Goal: Obtain resource: Obtain resource

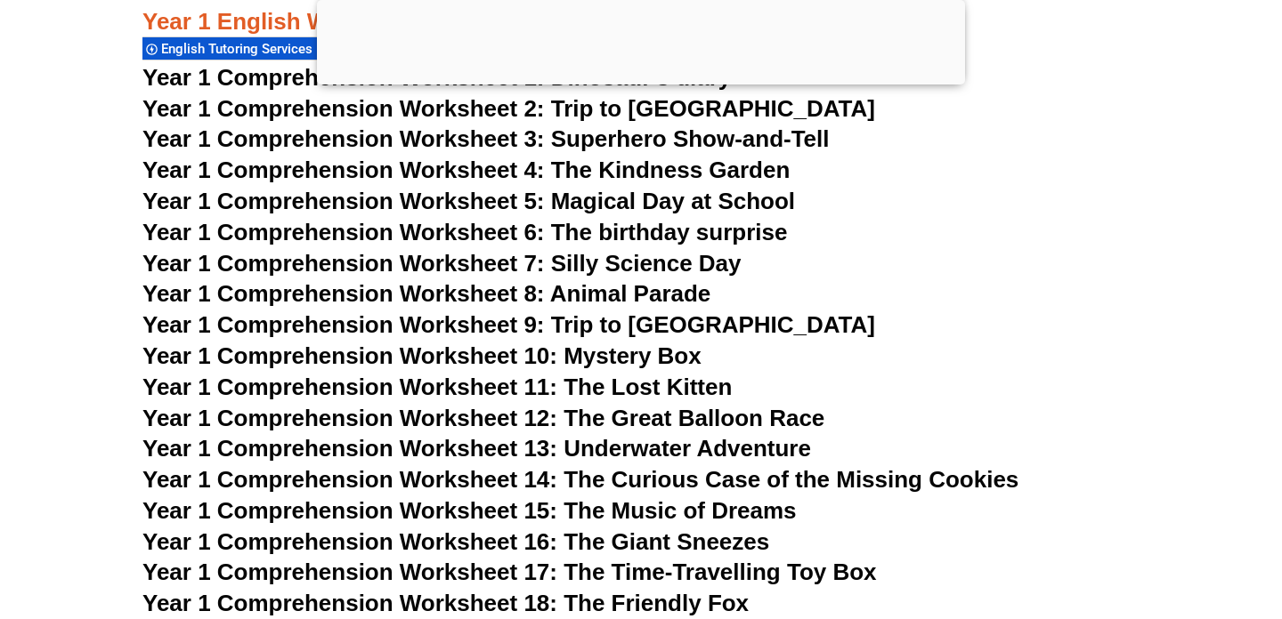
scroll to position [2187, 0]
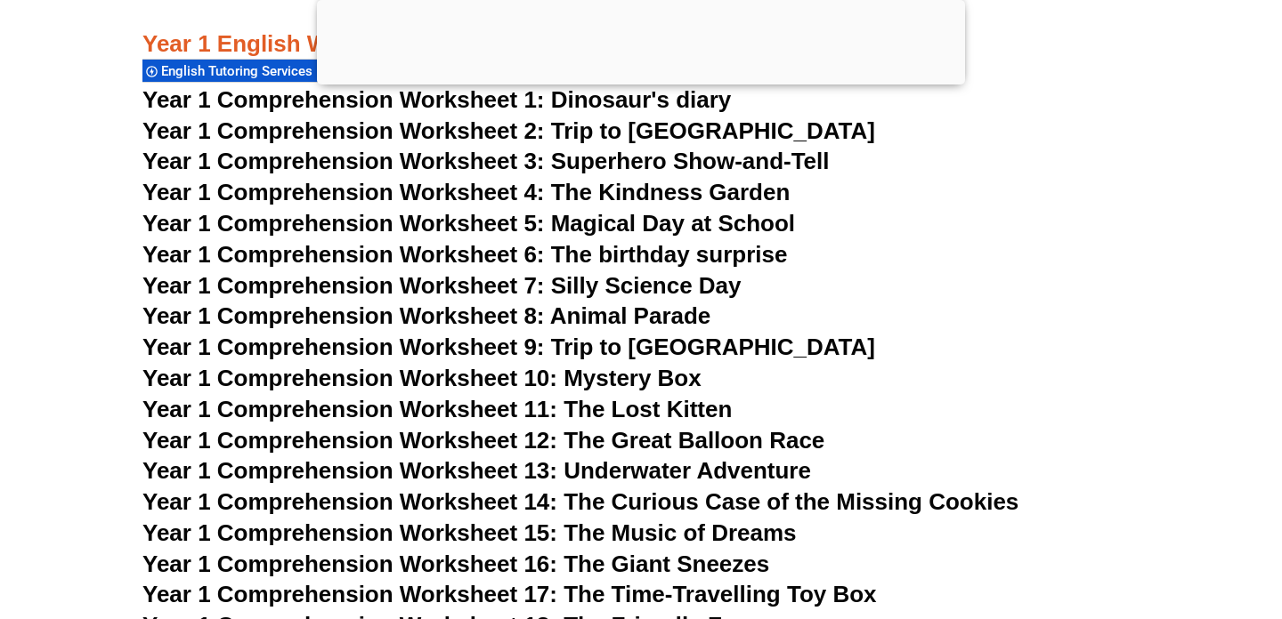
click at [439, 478] on span "Year 1 Comprehension Worksheet 13: Underwater Adventure" at bounding box center [476, 470] width 668 height 27
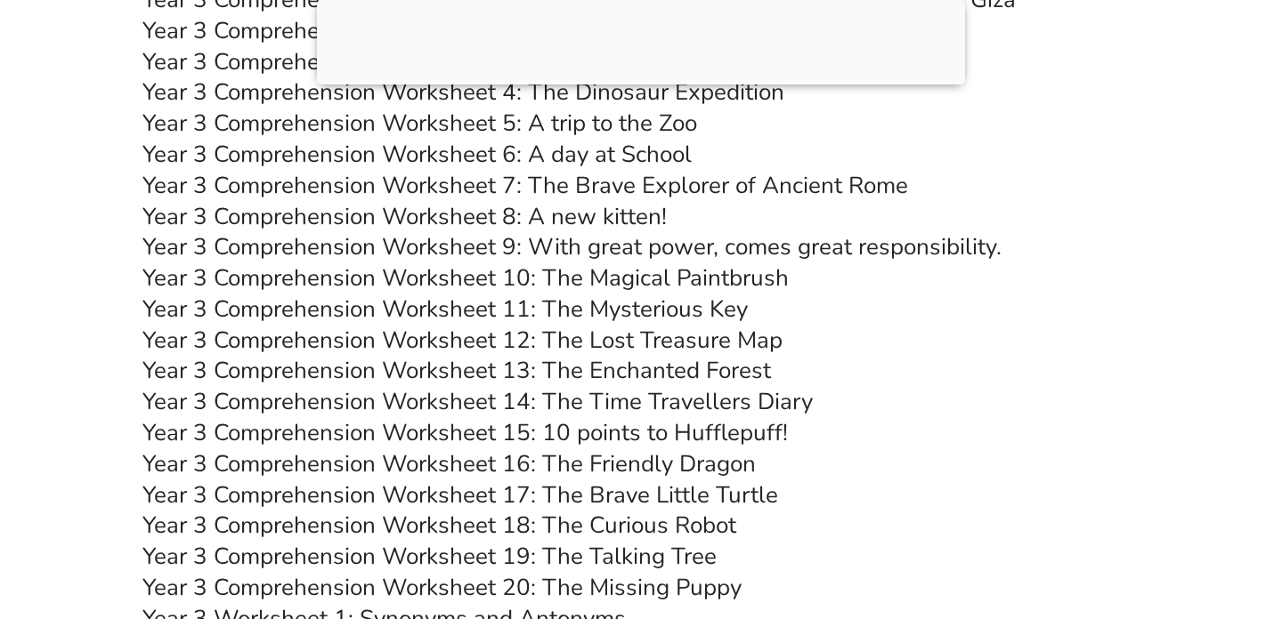
scroll to position [5476, 0]
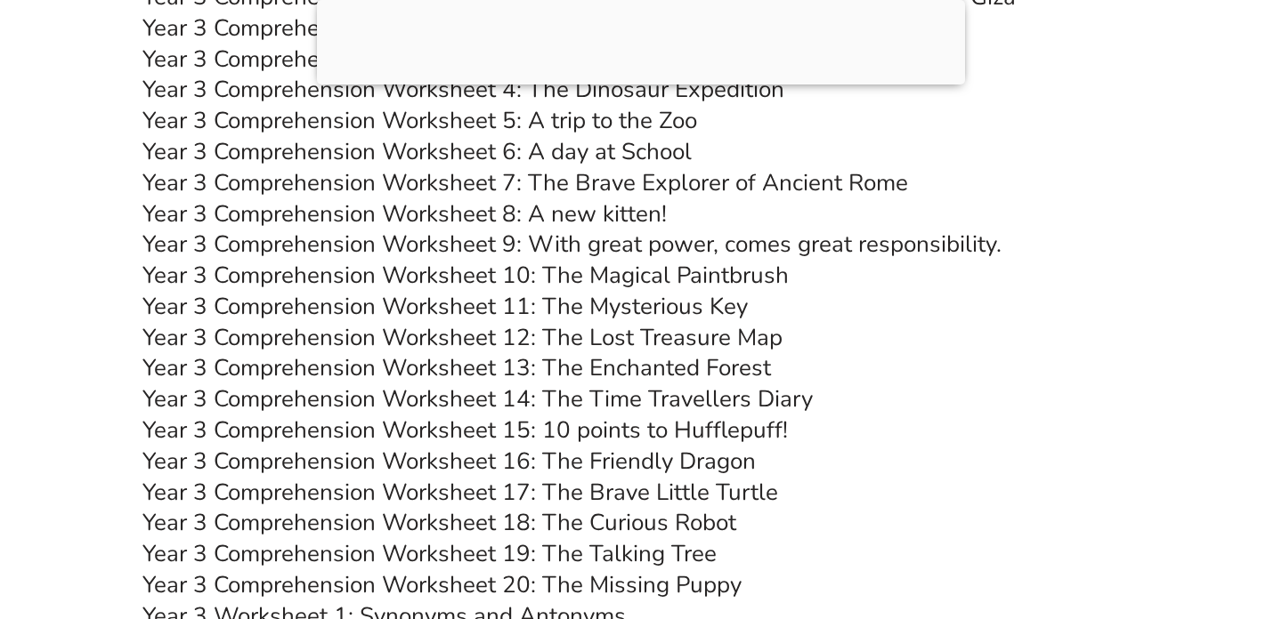
click at [592, 291] on link "Year 3 Comprehension Worksheet 10: The Magical Paintbrush" at bounding box center [465, 275] width 646 height 31
click at [496, 384] on link "Year 3 Comprehension Worksheet 13: The Enchanted Forest" at bounding box center [456, 367] width 628 height 31
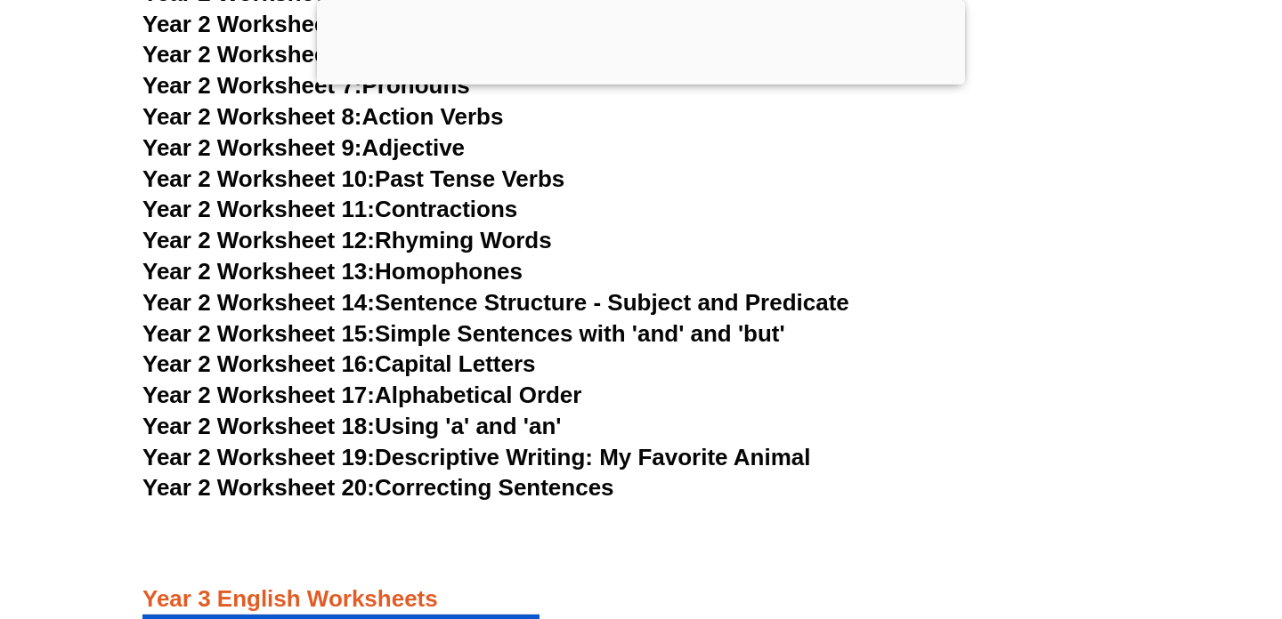
scroll to position [4816, 0]
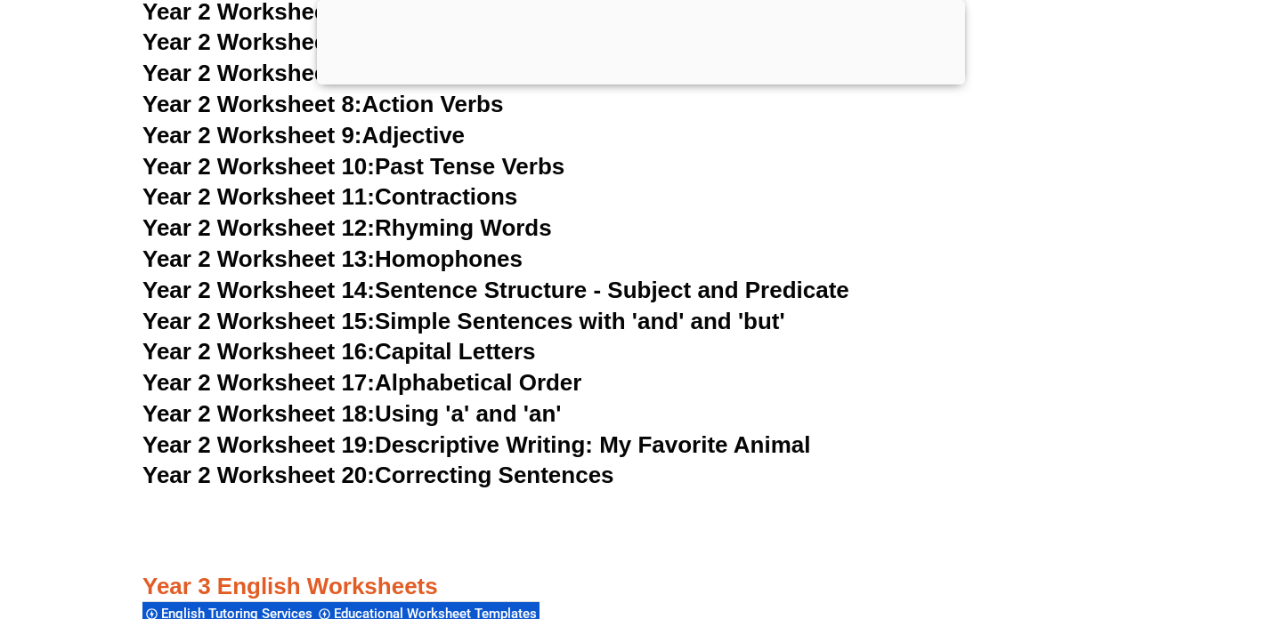
click at [471, 489] on link "Year 2 Worksheet 20: Correcting Sentences" at bounding box center [378, 475] width 472 height 27
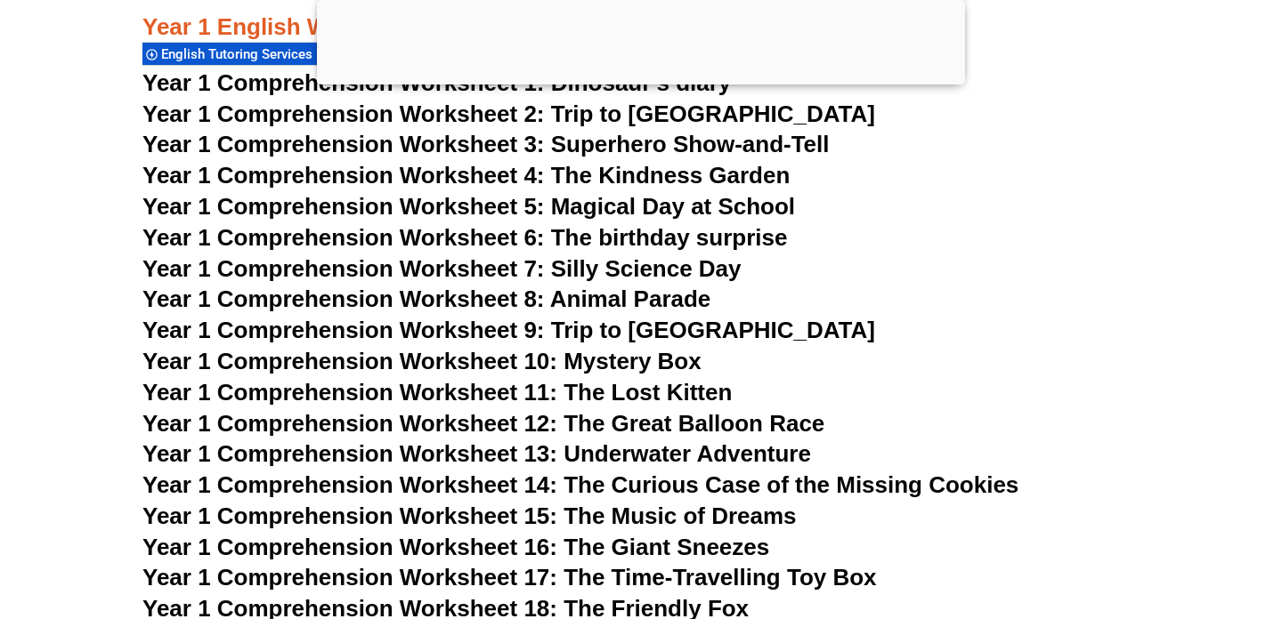
scroll to position [2196, 0]
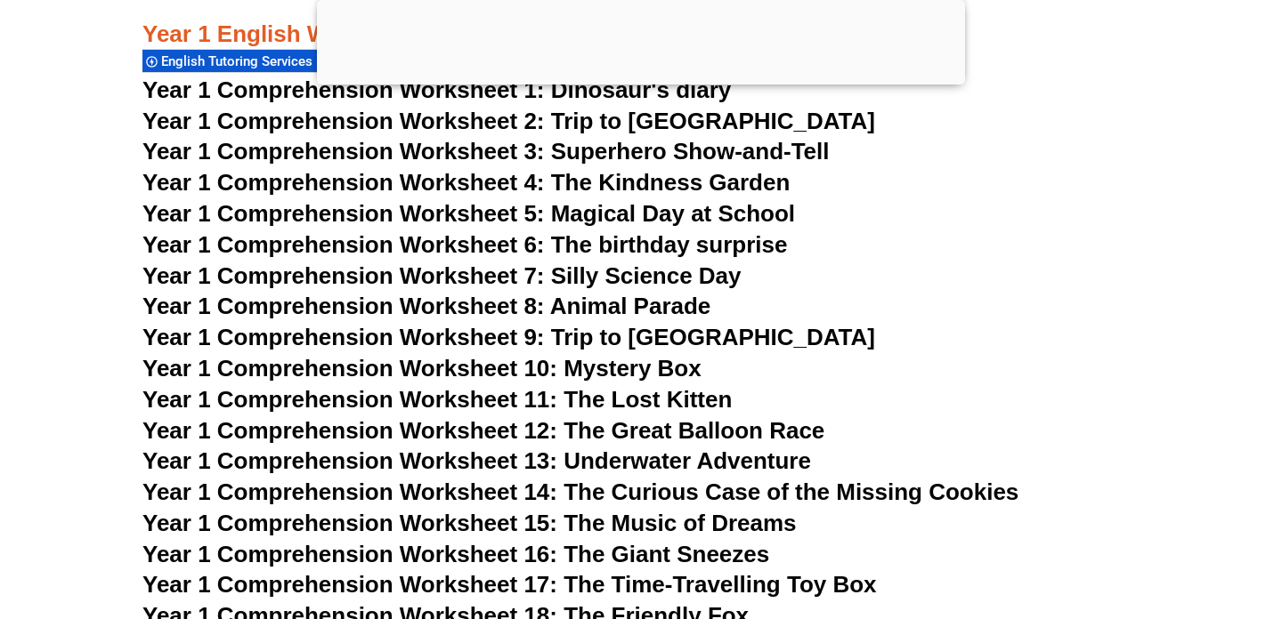
click at [645, 319] on span "Year 1 Comprehension Worksheet 8: Animal Parade" at bounding box center [426, 306] width 568 height 27
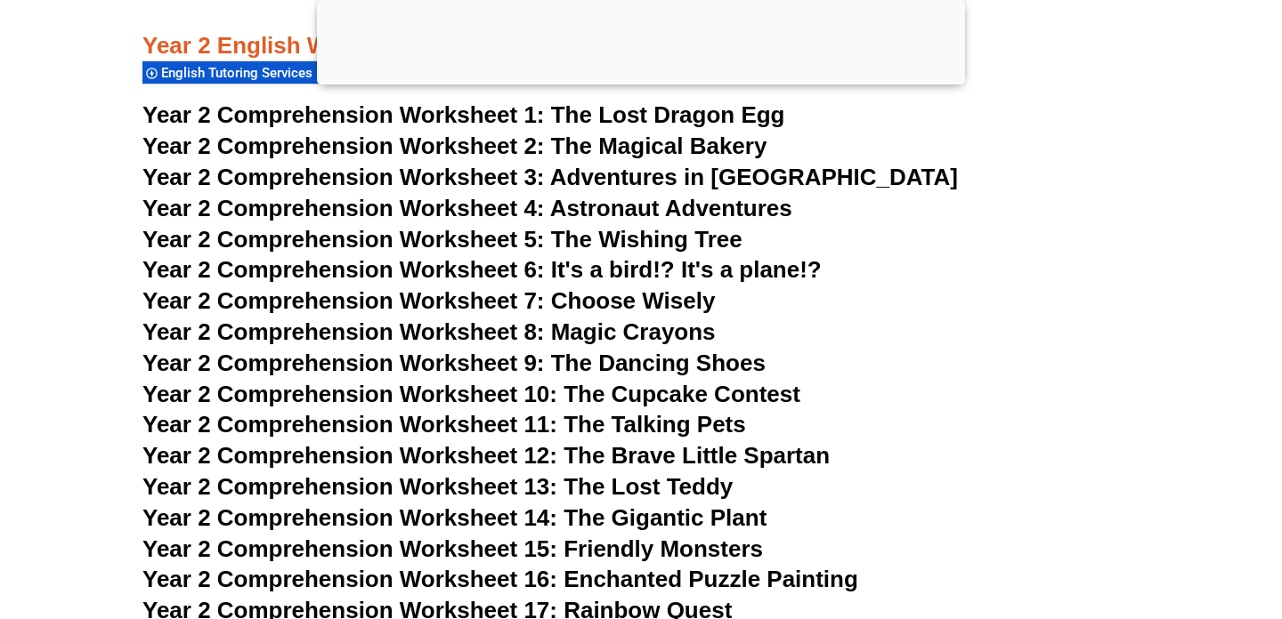
scroll to position [3990, 0]
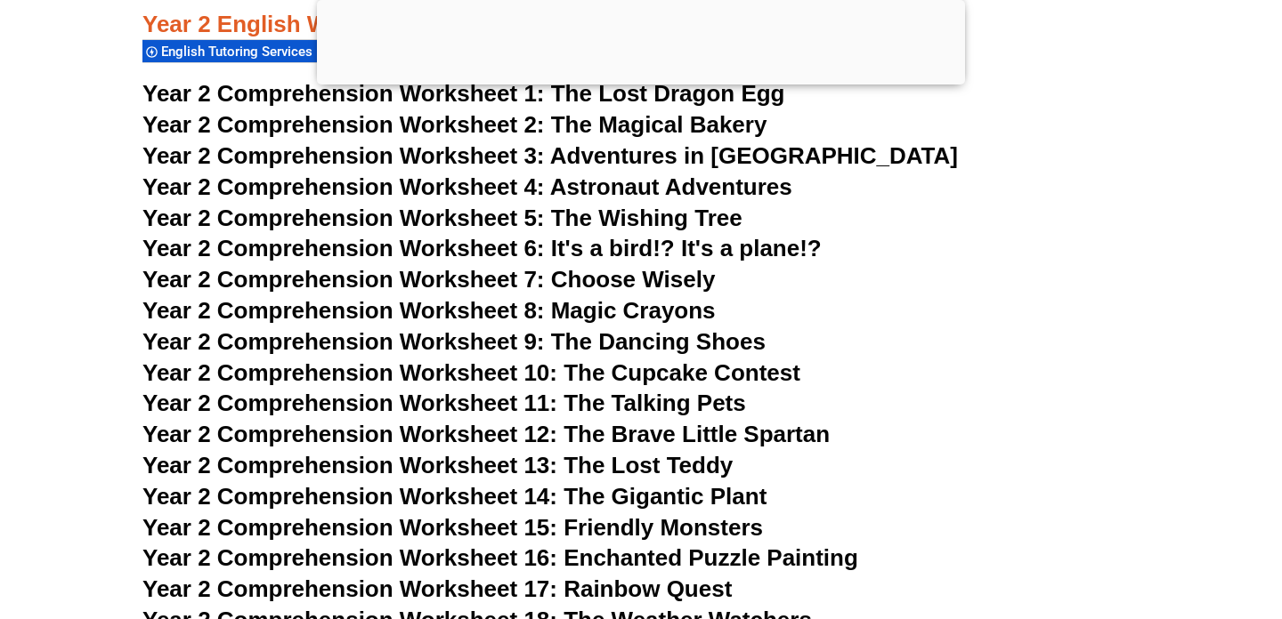
click at [352, 231] on span "Year 2 Comprehension Worksheet 5:" at bounding box center [343, 218] width 402 height 27
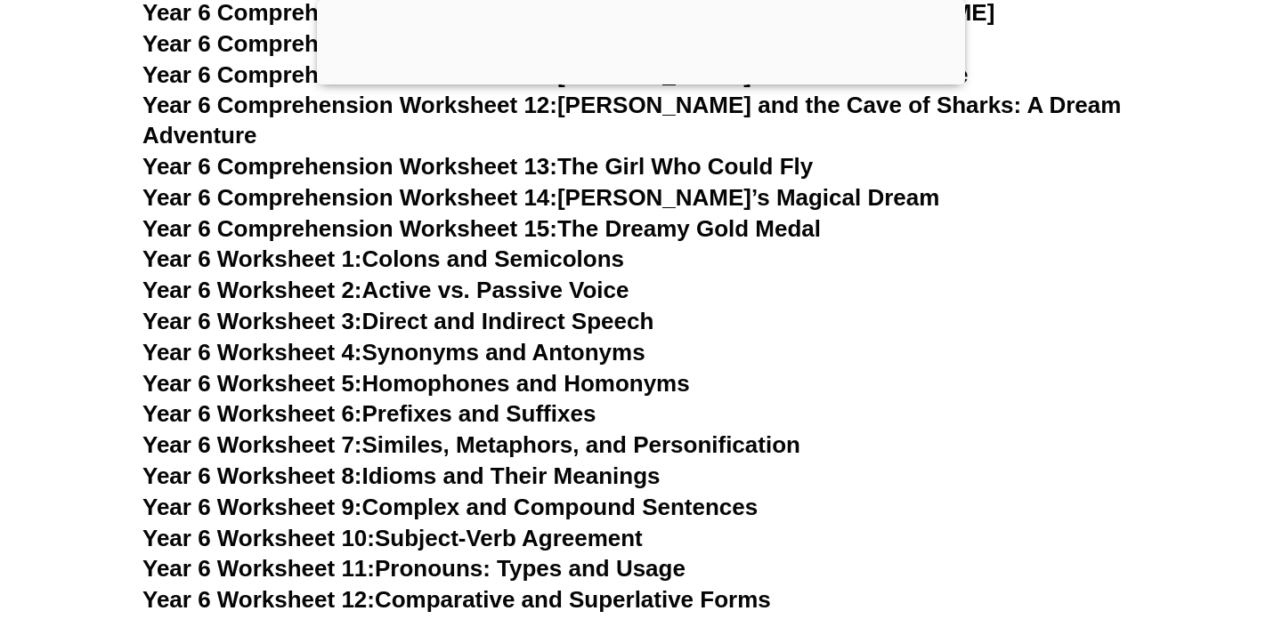
scroll to position [9679, 0]
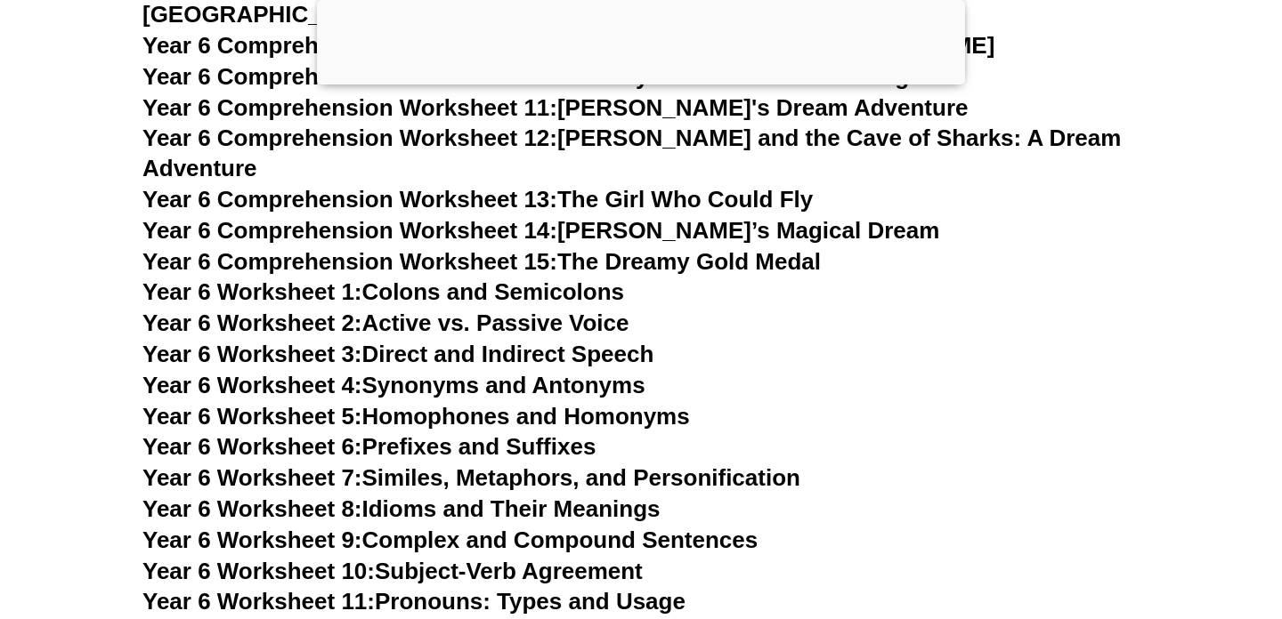
click at [431, 186] on span "Year 6 Comprehension Worksheet 13:" at bounding box center [349, 199] width 415 height 27
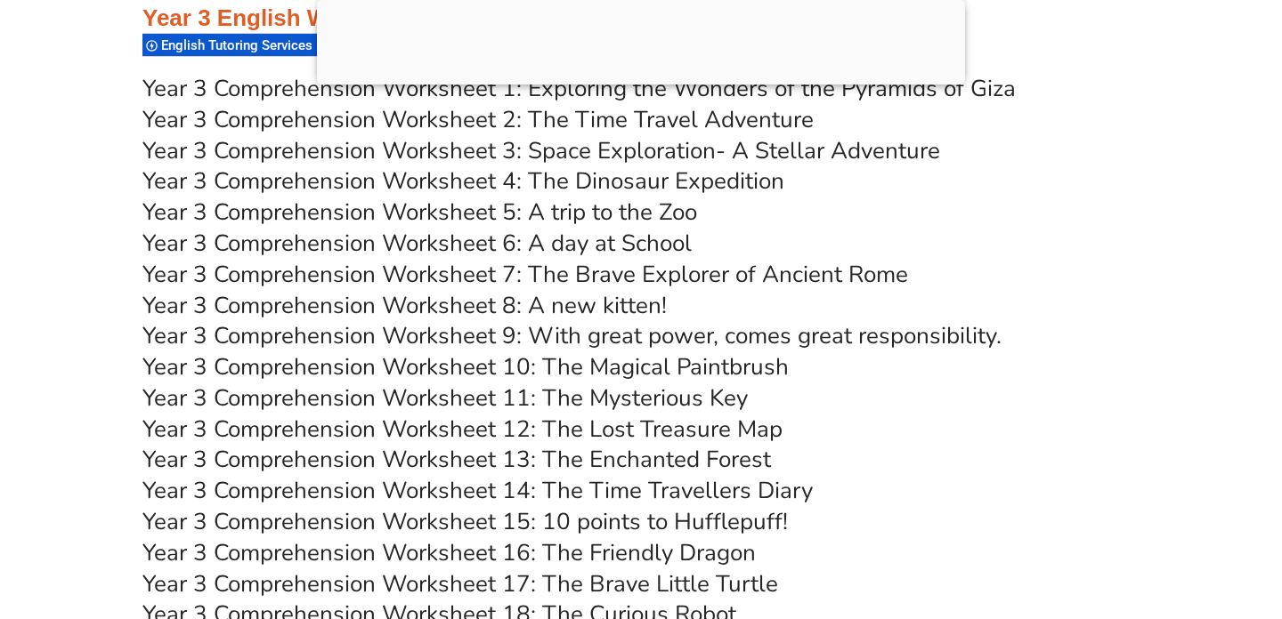
scroll to position [5387, 0]
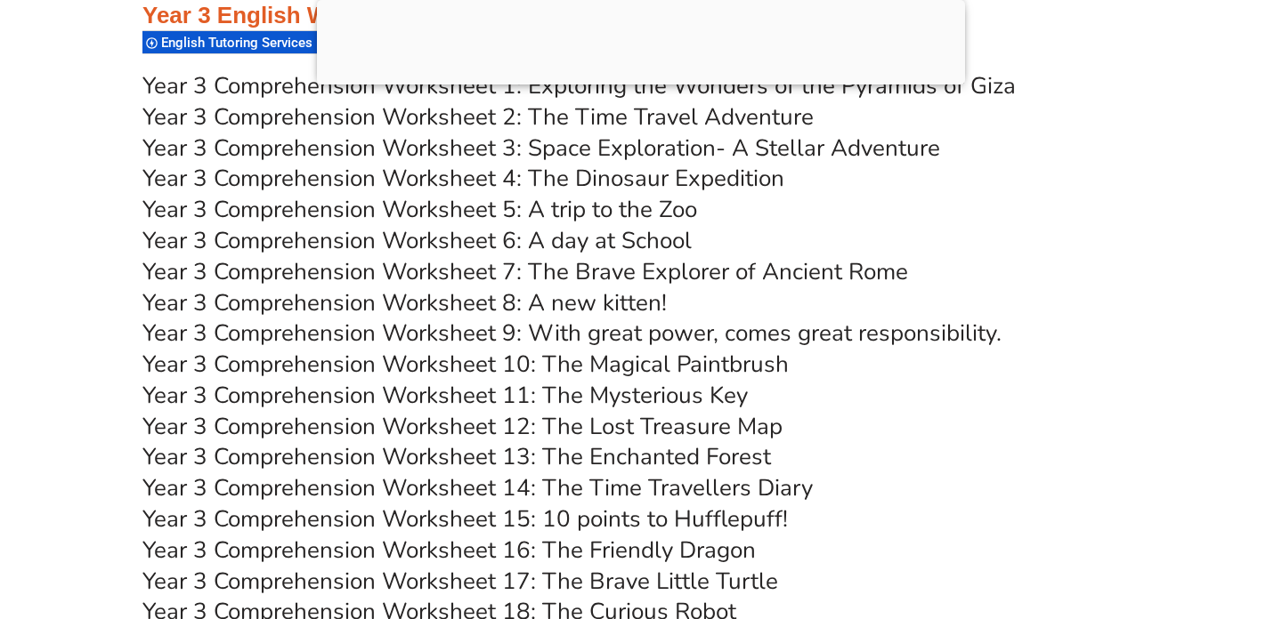
click at [434, 319] on link "Year 3 Comprehension Worksheet 8: A new kitten!" at bounding box center [404, 302] width 524 height 31
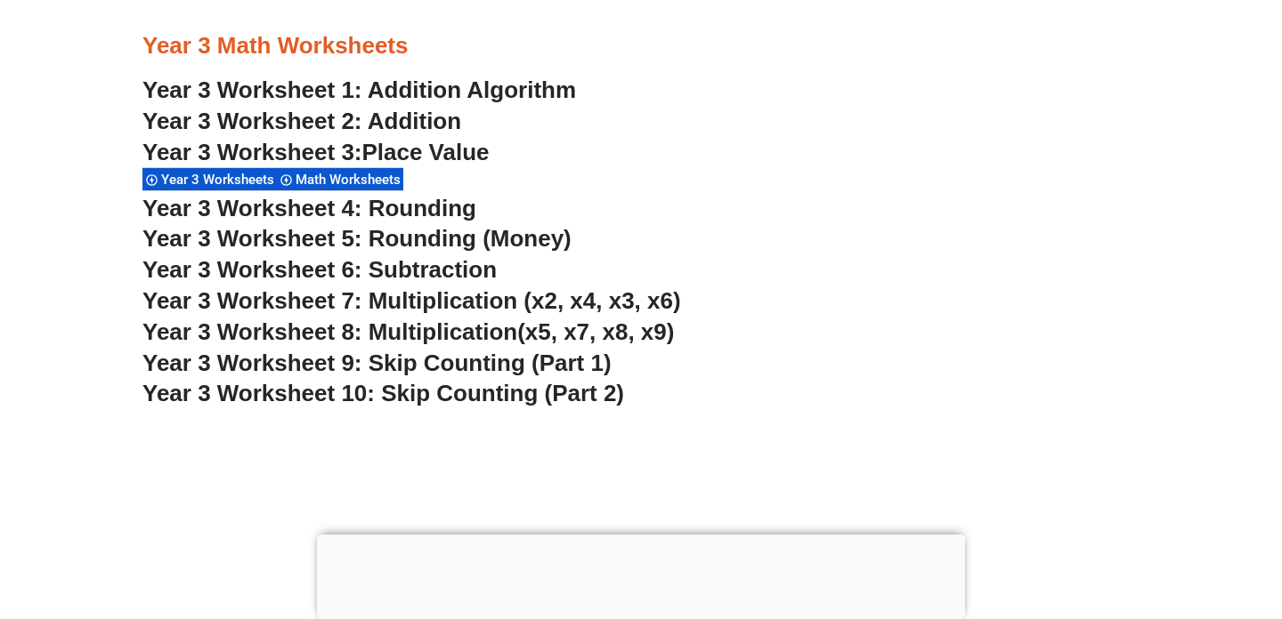
scroll to position [2536, 0]
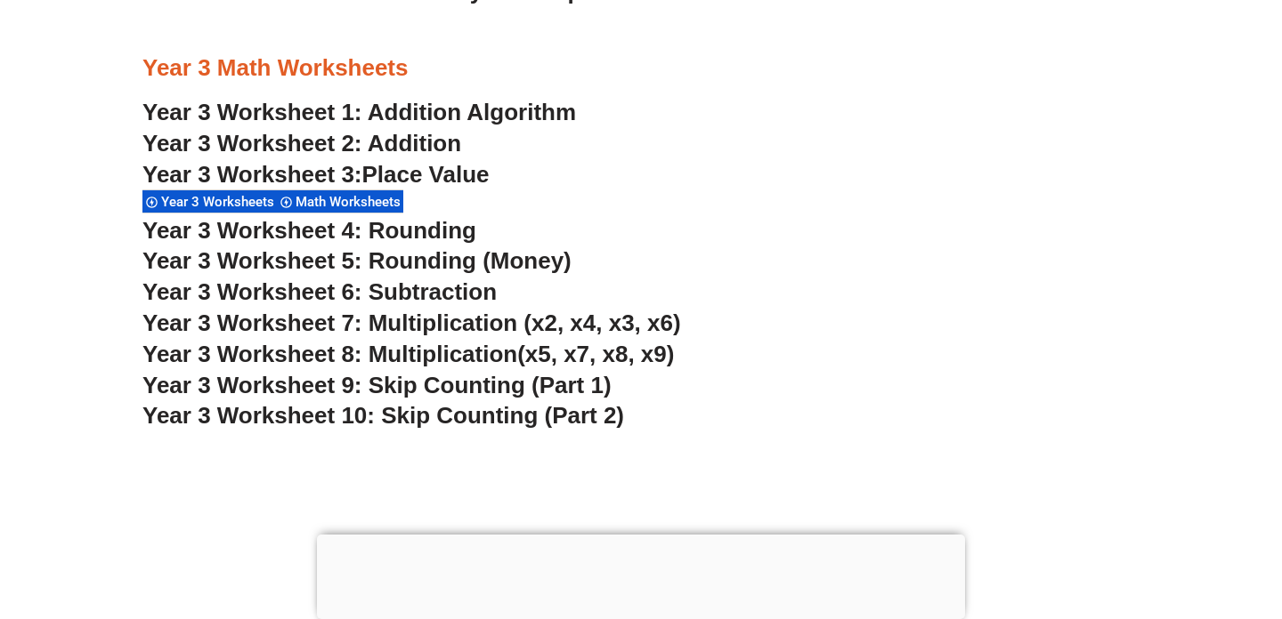
click at [427, 177] on span "Place Value" at bounding box center [425, 174] width 127 height 27
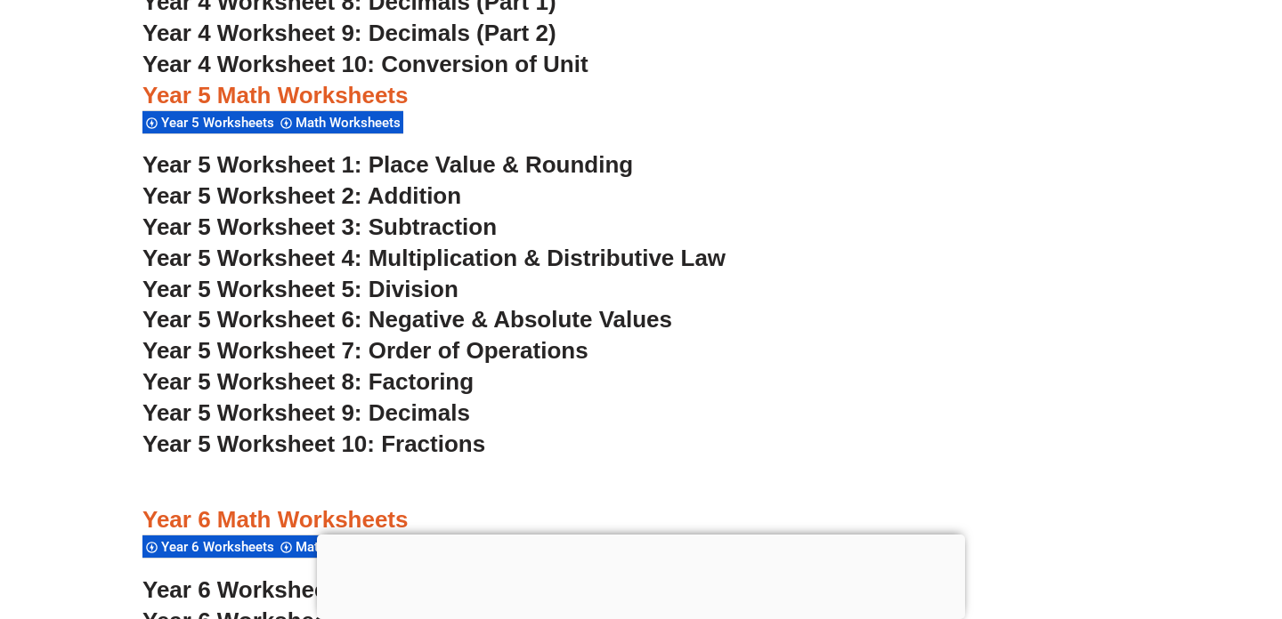
scroll to position [3628, 0]
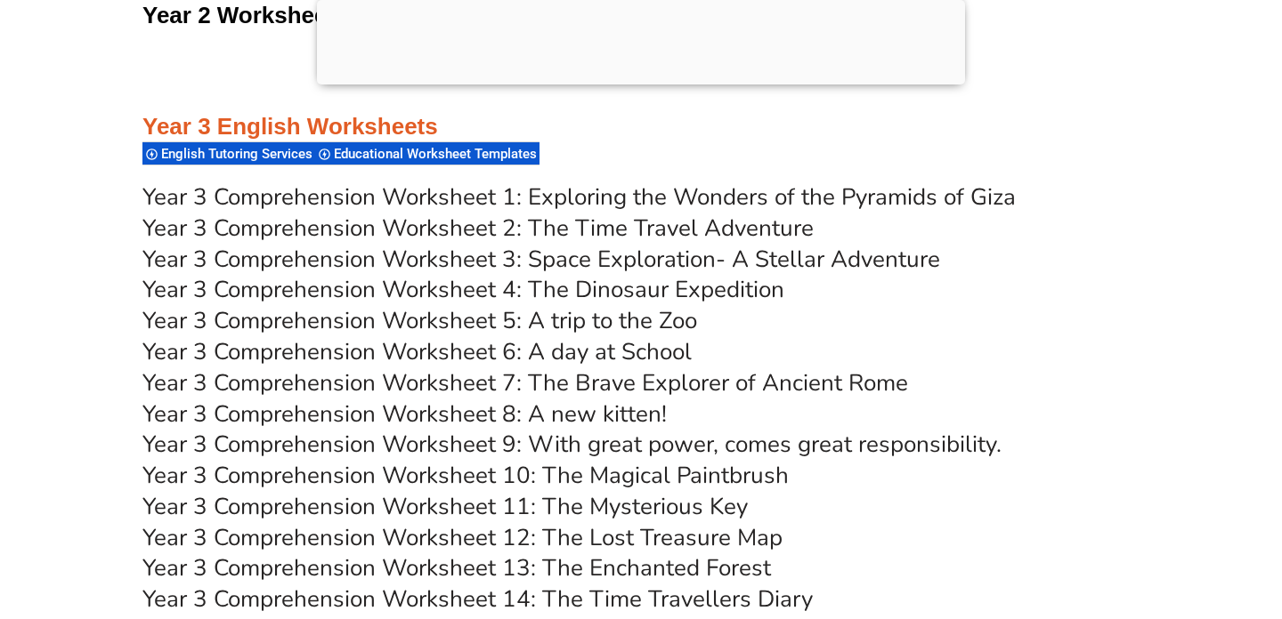
scroll to position [5260, 0]
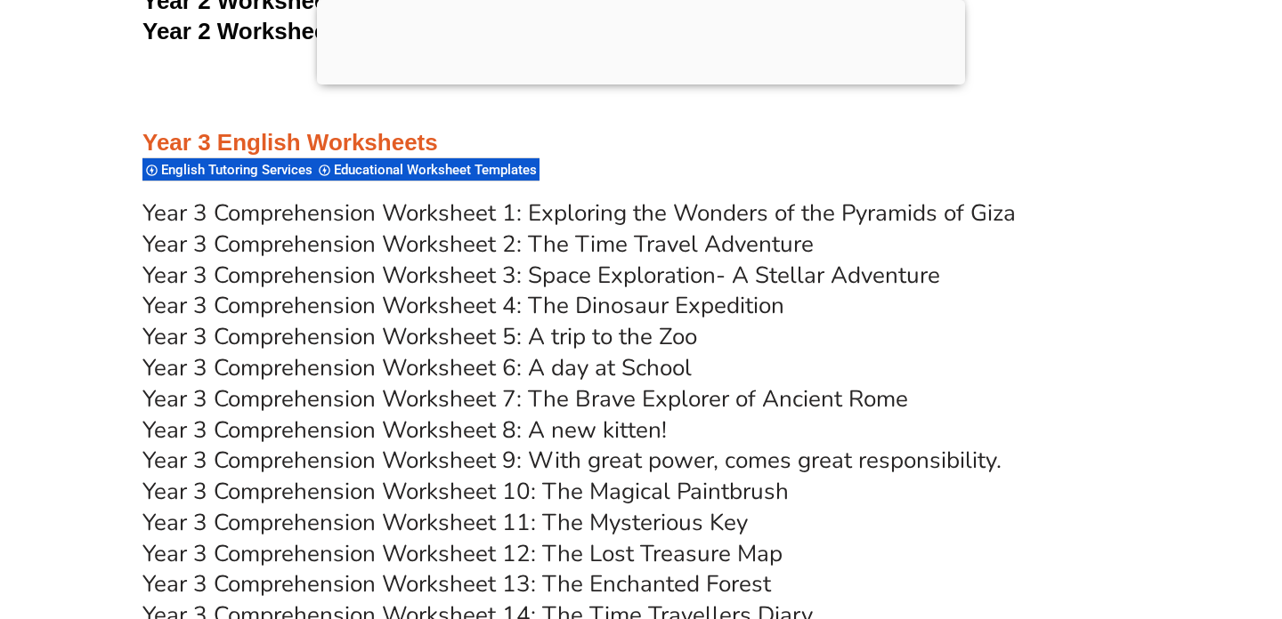
click at [414, 384] on link "Year 3 Comprehension Worksheet 6: A day at School" at bounding box center [416, 367] width 549 height 31
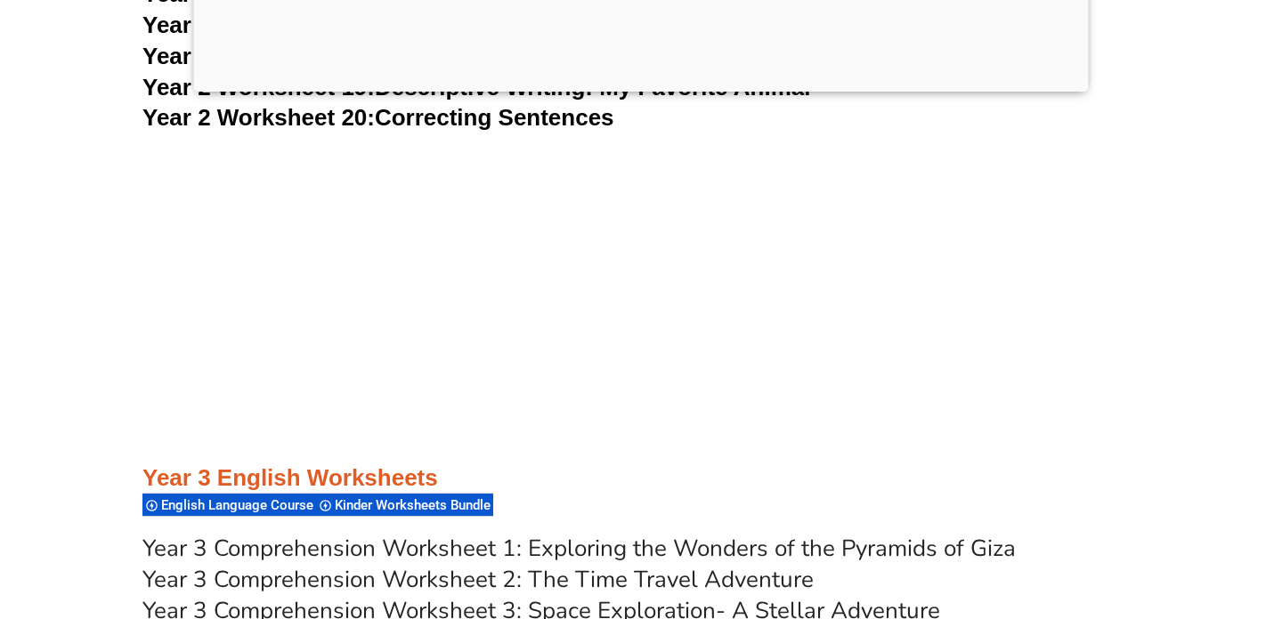
scroll to position [5098, 0]
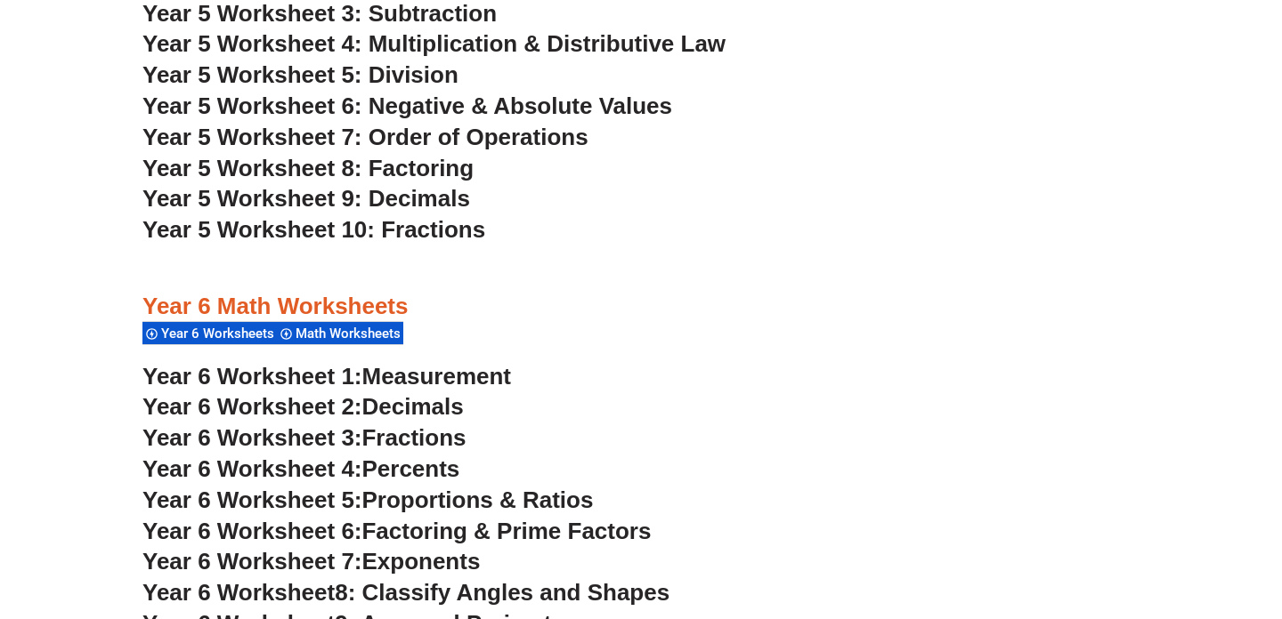
scroll to position [3379, 0]
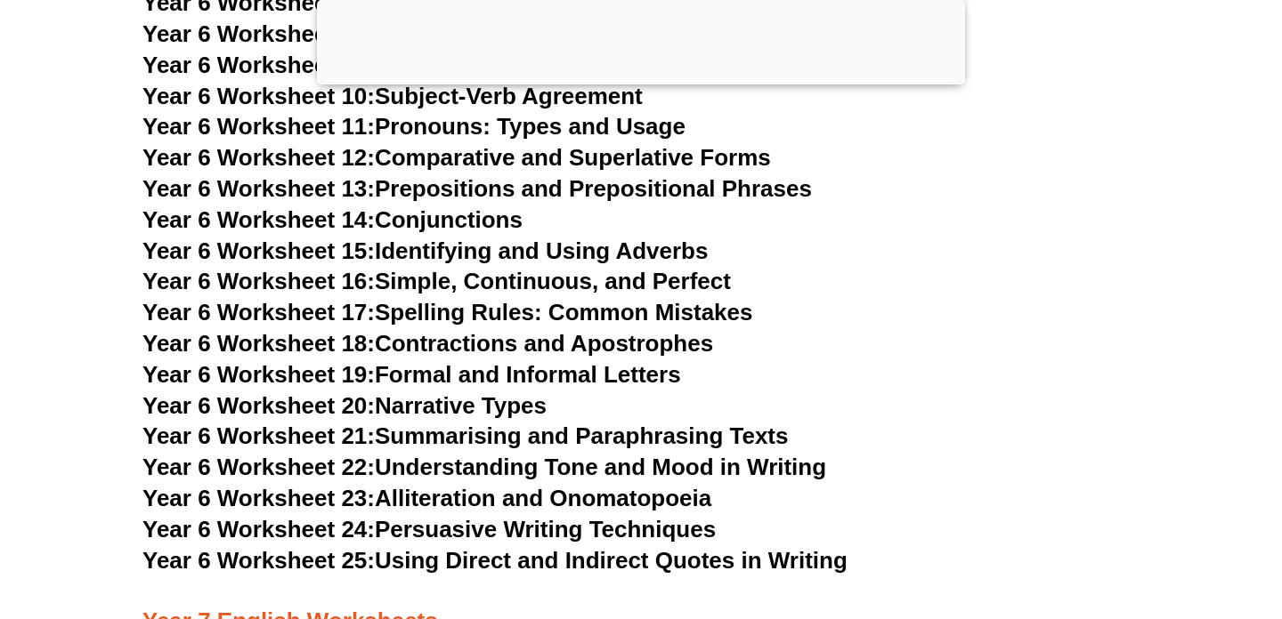
scroll to position [6672, 0]
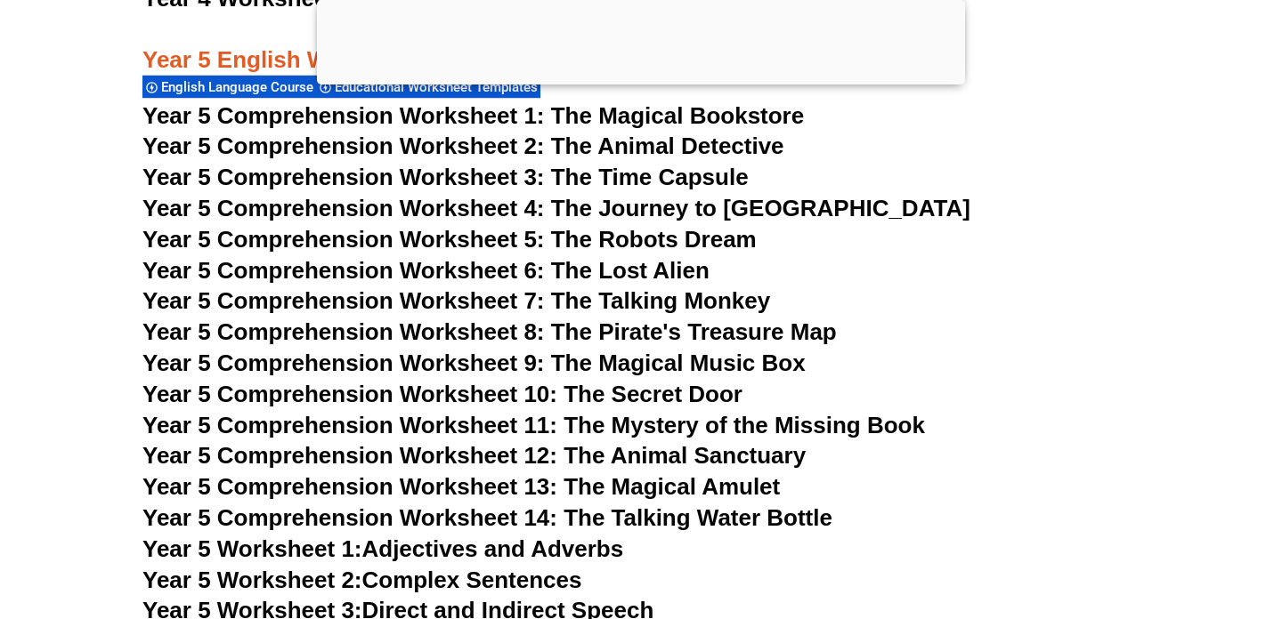
scroll to position [8284, 0]
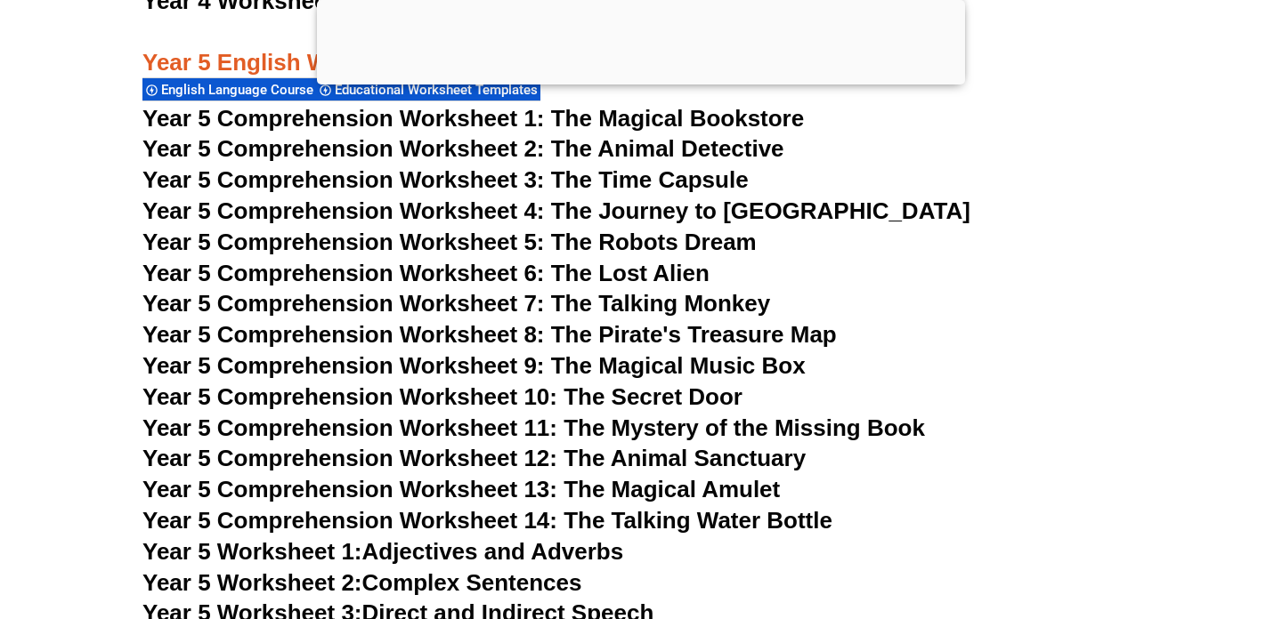
click at [465, 394] on span "Year 5 Comprehension Worksheet 10: The Secret Door" at bounding box center [442, 397] width 600 height 27
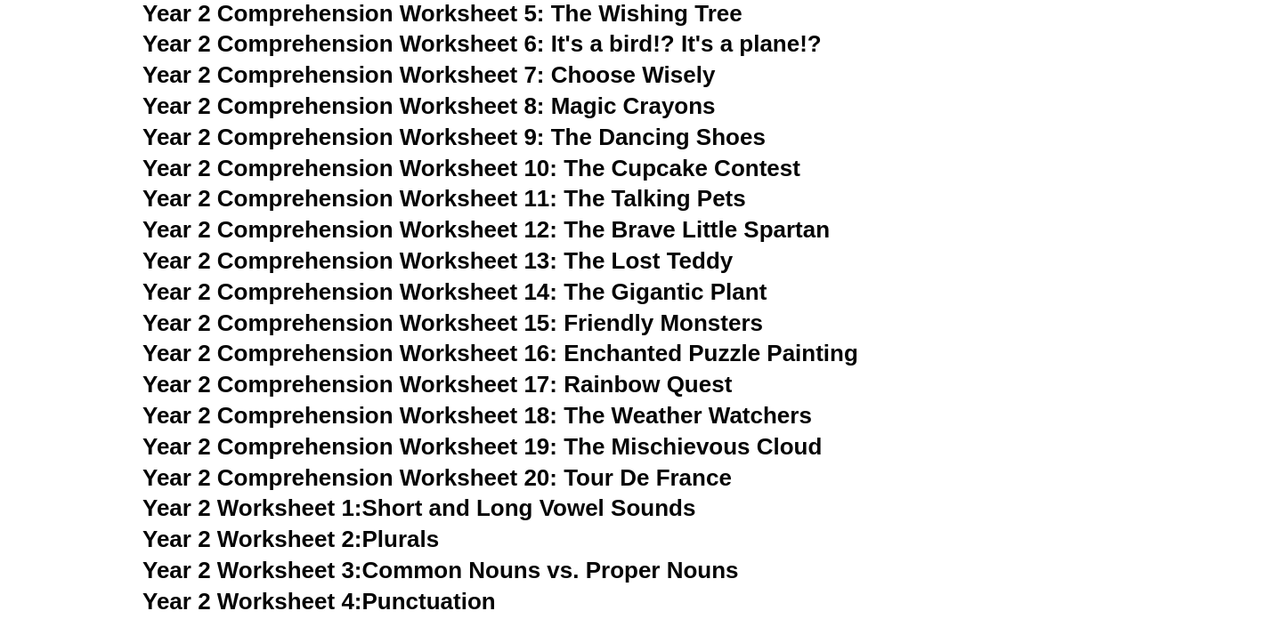
scroll to position [4476, 0]
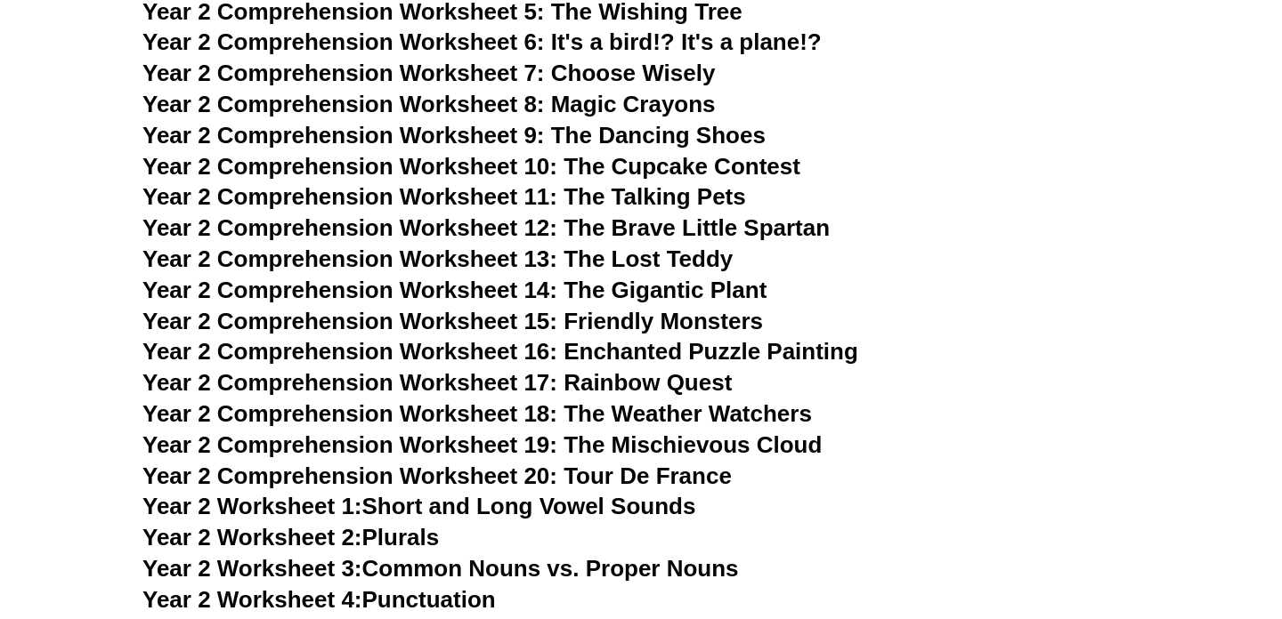
click at [492, 319] on span "Year 2 Comprehension Worksheet 15: Friendly Monsters" at bounding box center [452, 321] width 620 height 27
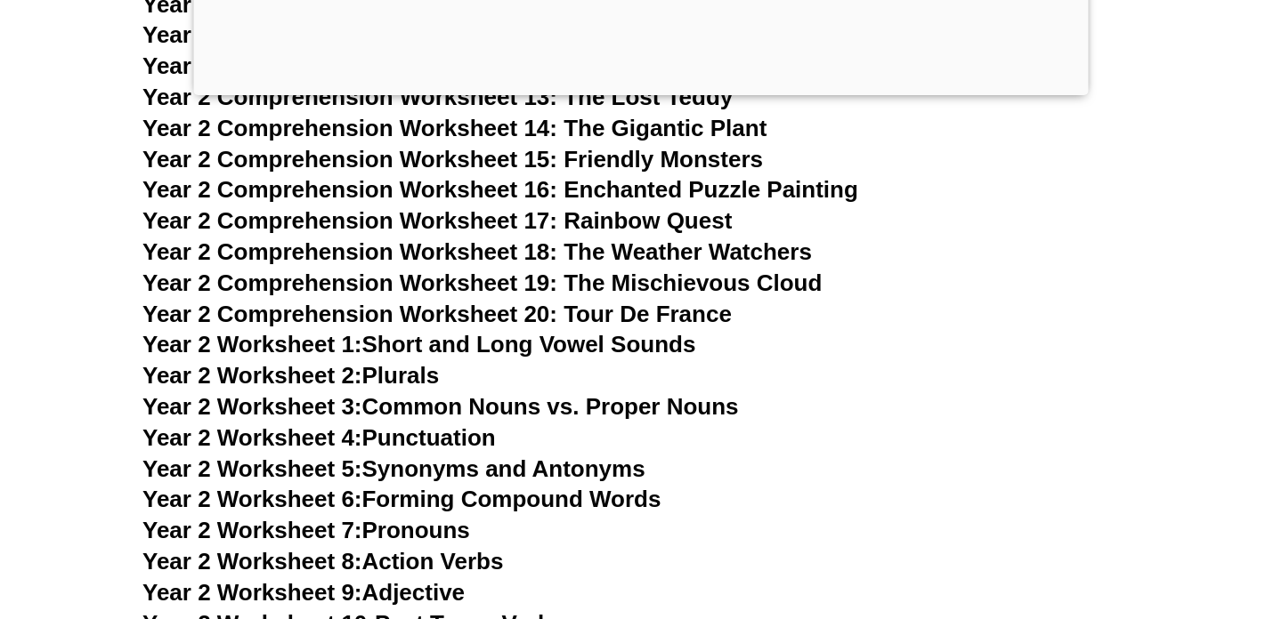
scroll to position [4314, 0]
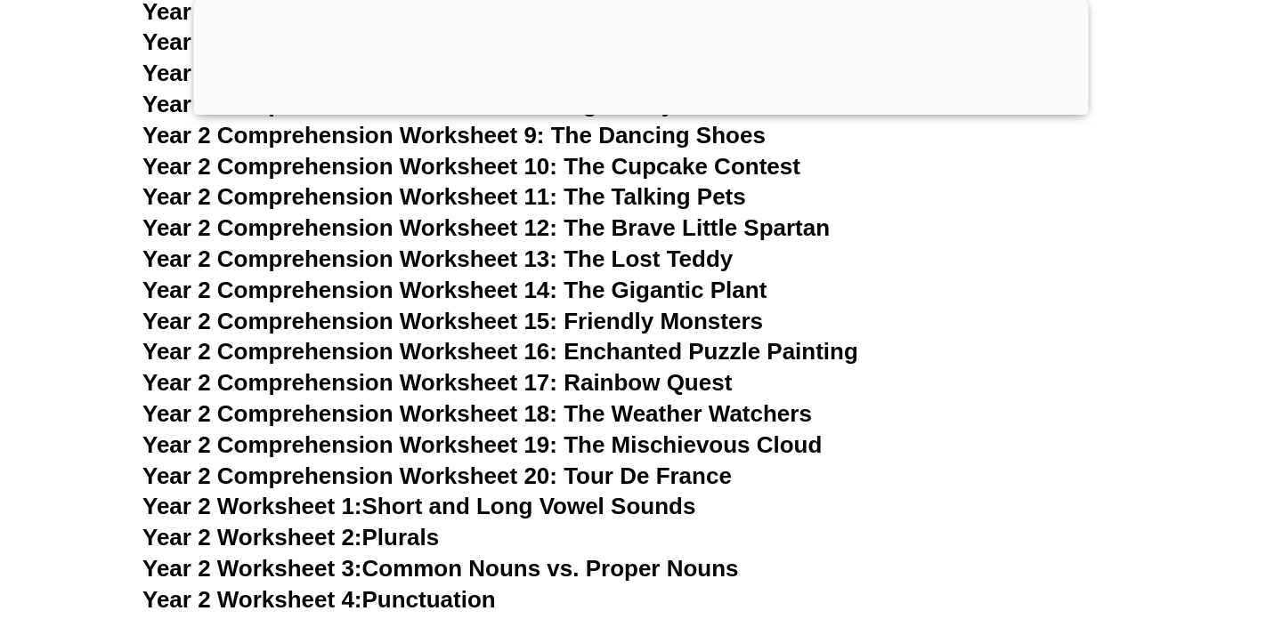
click at [546, 449] on span "Year 2 Comprehension Worksheet 19: The Mischievous Cloud" at bounding box center [481, 445] width 679 height 27
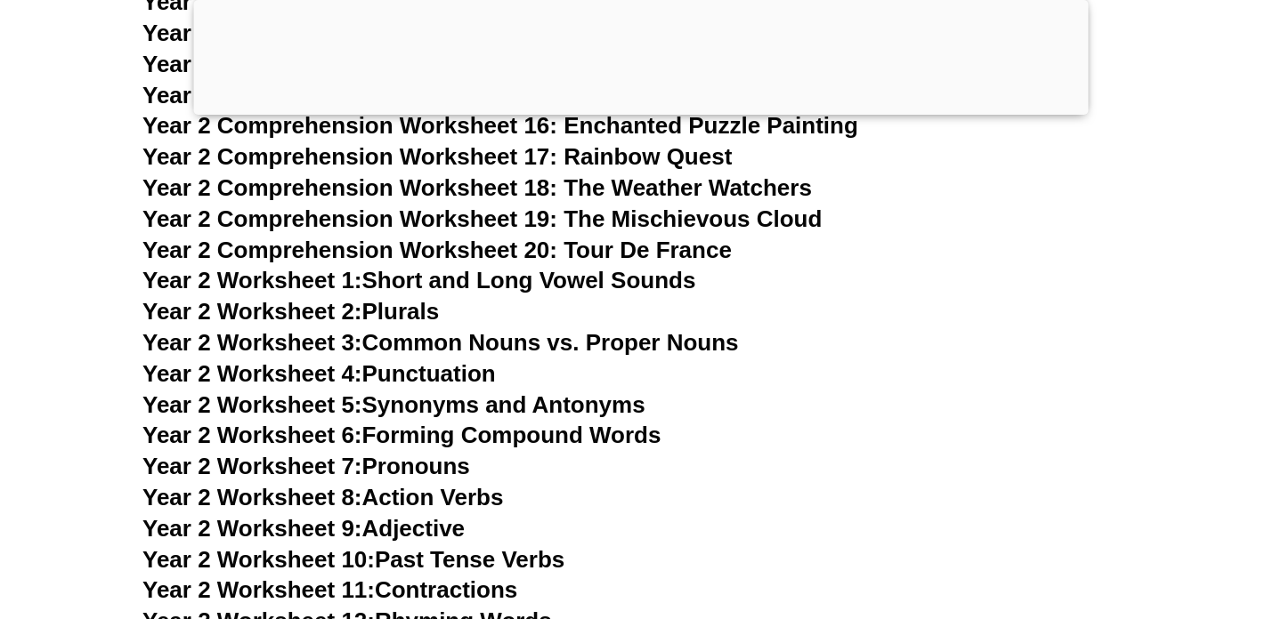
scroll to position [4458, 0]
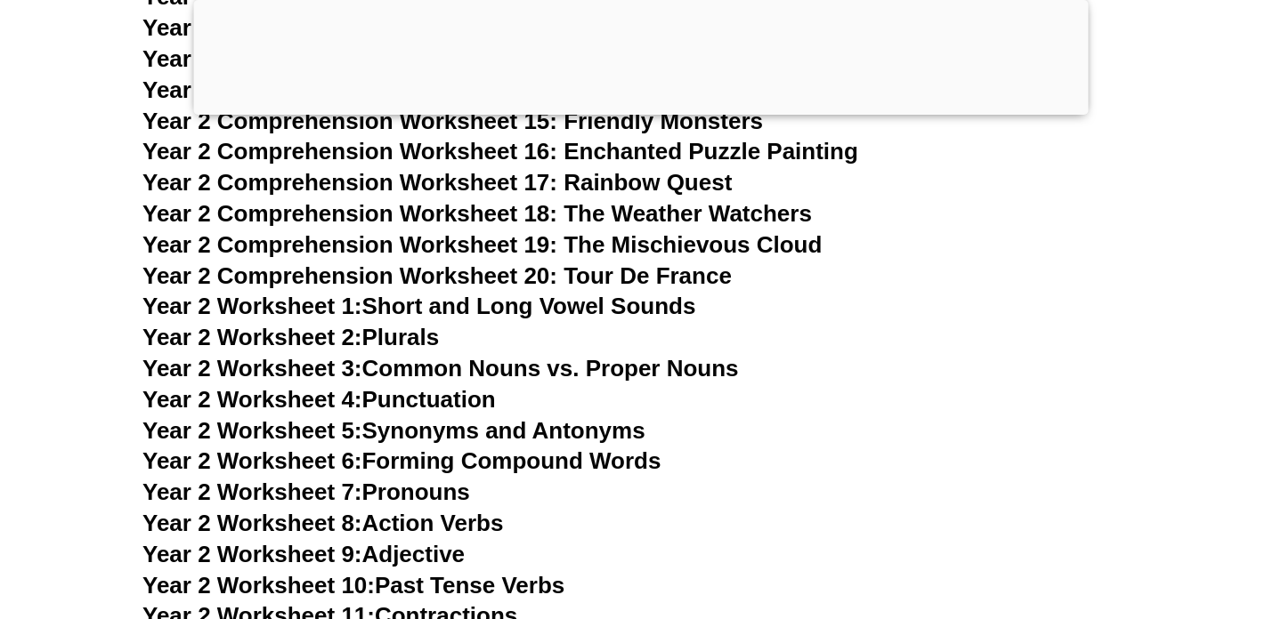
click at [463, 258] on span "Year 2 Comprehension Worksheet 19: The Mischievous Cloud" at bounding box center [481, 244] width 679 height 27
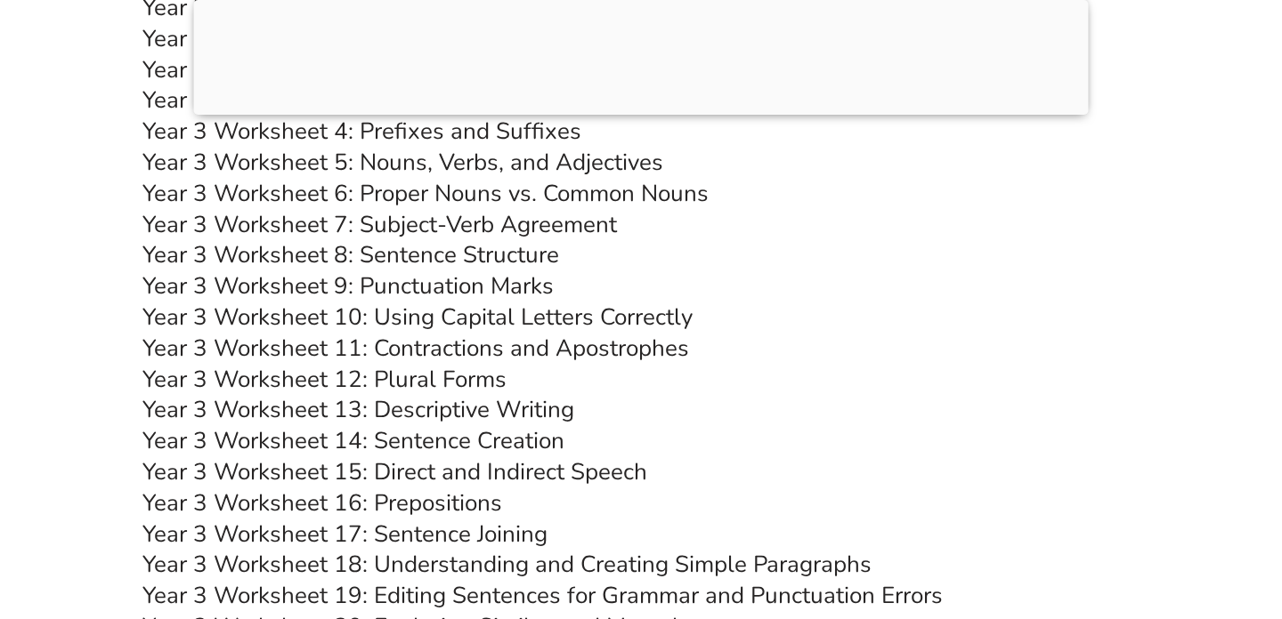
scroll to position [6063, 0]
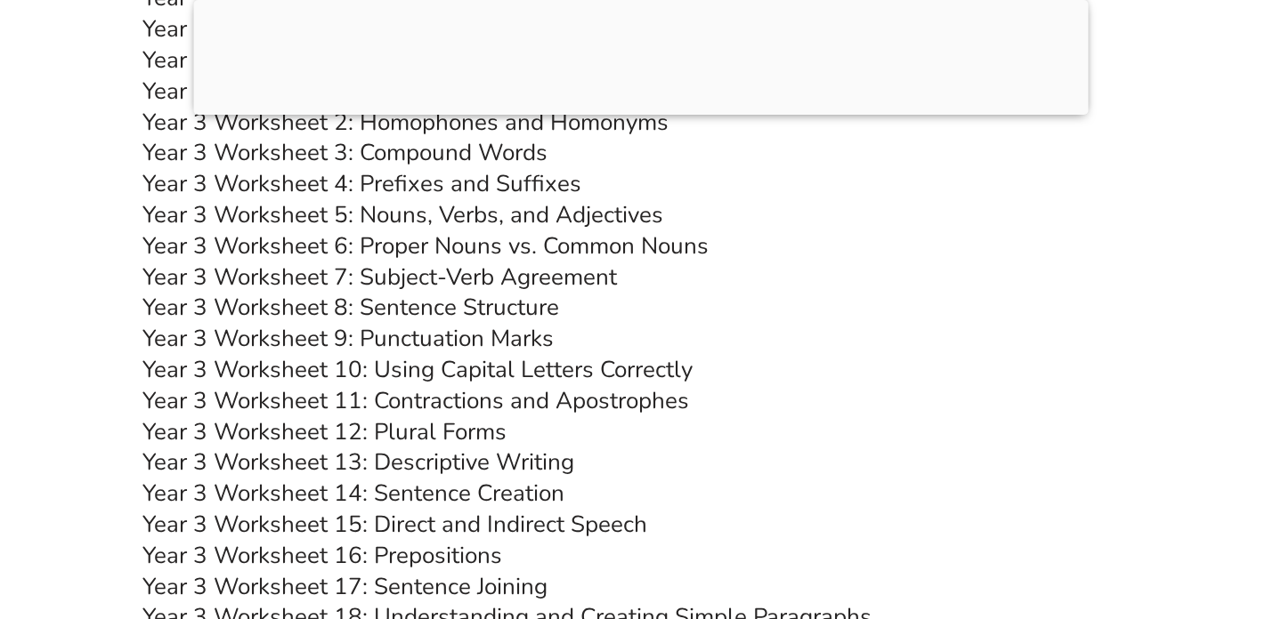
click at [508, 231] on link "Year 3 Worksheet 5: Nouns, Verbs, and Adjectives" at bounding box center [402, 214] width 521 height 31
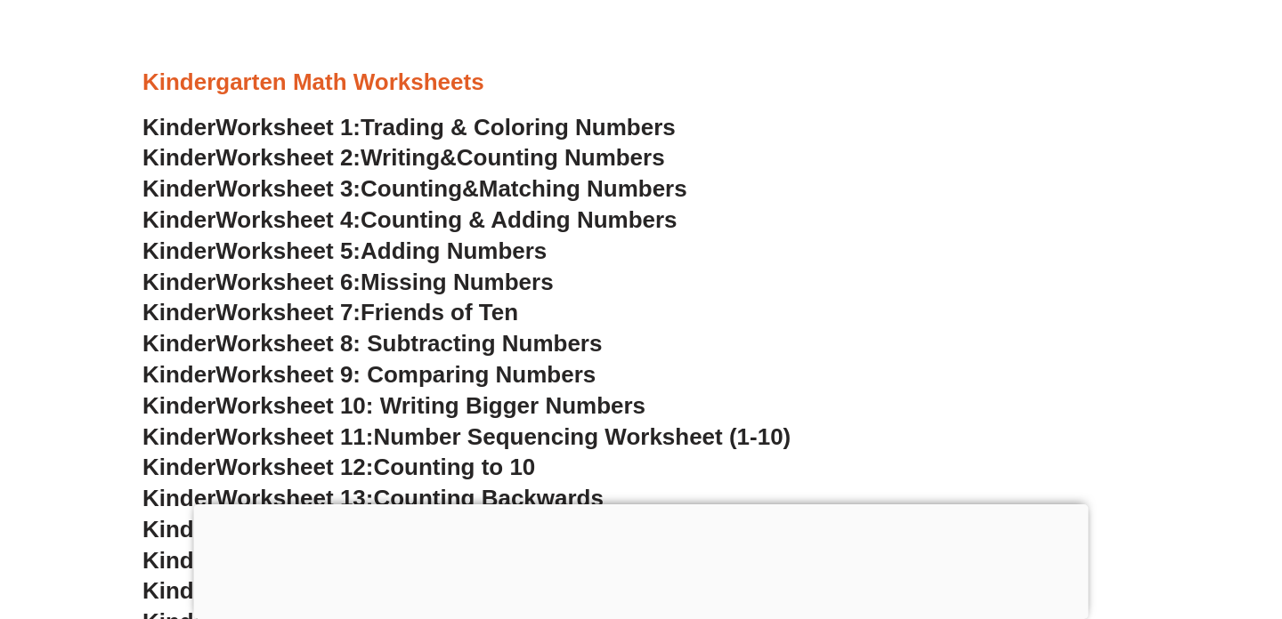
scroll to position [779, 0]
